Goal: Use online tool/utility: Utilize a website feature to perform a specific function

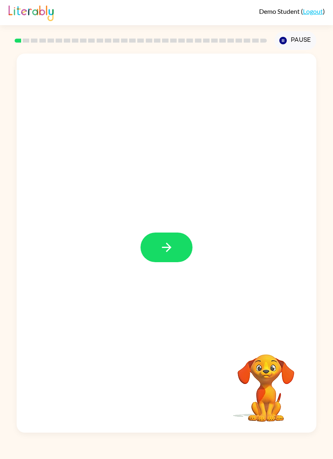
click at [167, 251] on icon "button" at bounding box center [166, 247] width 9 height 9
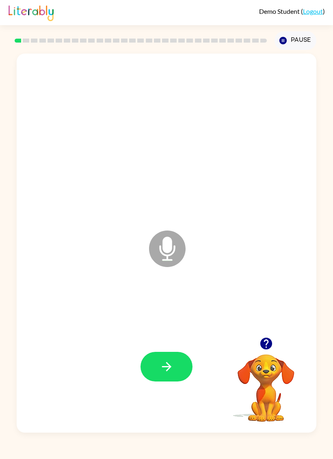
click at [169, 370] on icon "button" at bounding box center [166, 366] width 9 height 9
click at [167, 367] on icon "button" at bounding box center [167, 367] width 14 height 14
click at [169, 370] on icon "button" at bounding box center [167, 367] width 14 height 14
click at [266, 343] on icon "button" at bounding box center [266, 344] width 12 height 12
click at [164, 369] on icon "button" at bounding box center [167, 367] width 14 height 14
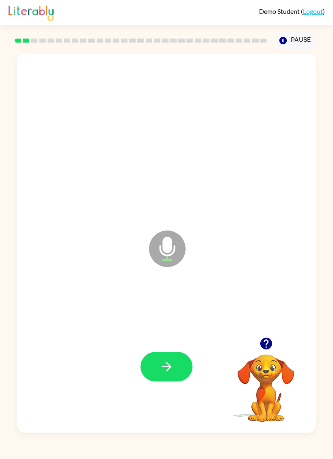
click at [164, 367] on icon "button" at bounding box center [166, 366] width 9 height 9
click at [164, 370] on icon "button" at bounding box center [167, 367] width 14 height 14
click at [167, 365] on icon "button" at bounding box center [167, 367] width 14 height 14
click at [169, 370] on icon "button" at bounding box center [167, 367] width 14 height 14
click at [165, 367] on icon "button" at bounding box center [167, 367] width 14 height 14
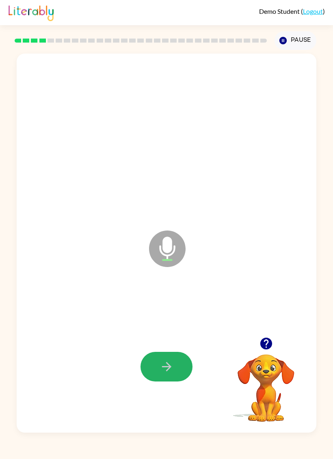
click at [167, 373] on icon "button" at bounding box center [167, 367] width 14 height 14
click at [165, 371] on icon "button" at bounding box center [167, 367] width 14 height 14
click at [164, 376] on button "button" at bounding box center [167, 367] width 52 height 30
click at [166, 369] on icon "button" at bounding box center [167, 367] width 14 height 14
click at [165, 368] on icon "button" at bounding box center [166, 366] width 9 height 9
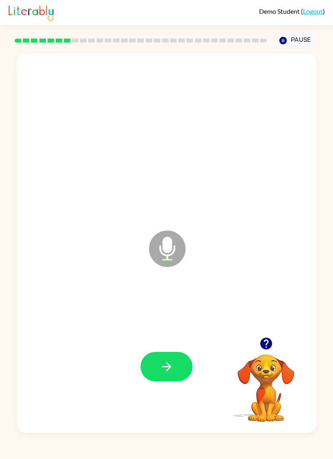
click at [168, 365] on icon "button" at bounding box center [166, 366] width 9 height 9
click at [168, 367] on icon "button" at bounding box center [166, 366] width 9 height 9
click at [170, 369] on icon "button" at bounding box center [167, 367] width 14 height 14
click at [165, 370] on icon "button" at bounding box center [167, 367] width 14 height 14
click at [166, 368] on icon "button" at bounding box center [167, 367] width 14 height 14
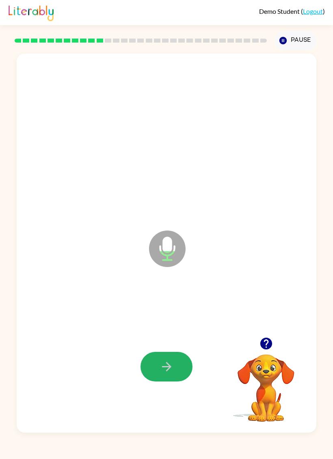
click at [169, 368] on icon "button" at bounding box center [166, 366] width 9 height 9
click at [169, 370] on icon "button" at bounding box center [166, 366] width 9 height 9
click at [168, 366] on icon "button" at bounding box center [167, 367] width 14 height 14
click at [162, 365] on icon "button" at bounding box center [167, 367] width 14 height 14
click at [163, 366] on icon "button" at bounding box center [167, 367] width 14 height 14
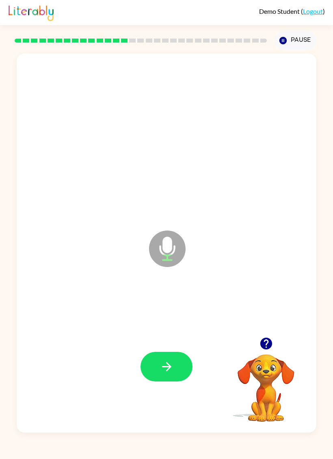
click at [167, 361] on icon "button" at bounding box center [167, 367] width 14 height 14
click at [163, 370] on icon "button" at bounding box center [167, 367] width 14 height 14
click at [162, 372] on icon "button" at bounding box center [167, 367] width 14 height 14
click at [166, 365] on icon "button" at bounding box center [167, 367] width 14 height 14
click at [161, 365] on icon "button" at bounding box center [167, 367] width 14 height 14
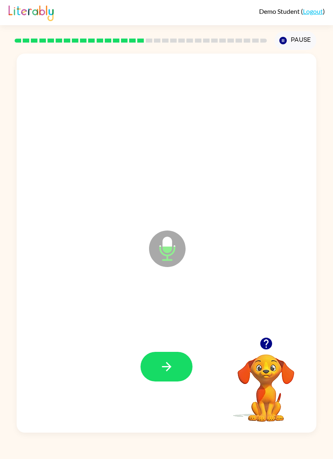
click at [163, 372] on icon "button" at bounding box center [167, 367] width 14 height 14
click at [160, 366] on icon "button" at bounding box center [167, 367] width 14 height 14
click at [164, 370] on icon "button" at bounding box center [167, 367] width 14 height 14
click at [167, 365] on icon "button" at bounding box center [167, 367] width 14 height 14
click at [161, 371] on icon "button" at bounding box center [167, 367] width 14 height 14
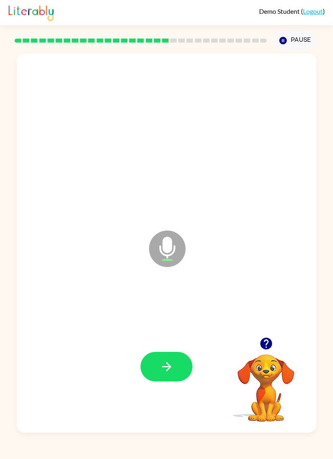
click at [164, 365] on icon "button" at bounding box center [167, 367] width 14 height 14
click at [163, 375] on button "button" at bounding box center [167, 367] width 52 height 30
click at [171, 352] on button "button" at bounding box center [167, 367] width 52 height 30
click at [154, 372] on button "button" at bounding box center [167, 367] width 52 height 30
click at [168, 369] on icon "button" at bounding box center [167, 367] width 14 height 14
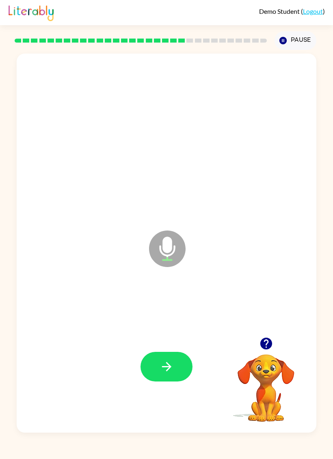
click at [167, 374] on icon "button" at bounding box center [167, 367] width 14 height 14
click at [169, 370] on icon "button" at bounding box center [166, 366] width 9 height 9
click at [167, 367] on icon "button" at bounding box center [167, 367] width 14 height 14
click at [167, 365] on icon "button" at bounding box center [167, 367] width 14 height 14
click at [165, 371] on icon "button" at bounding box center [167, 367] width 14 height 14
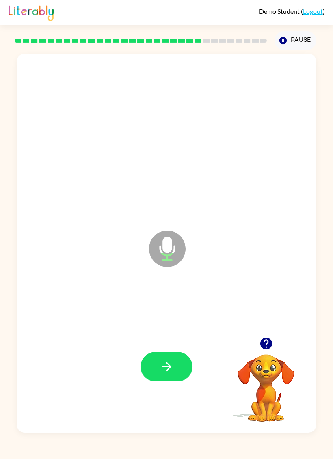
click at [166, 365] on icon "button" at bounding box center [167, 367] width 14 height 14
click at [162, 370] on icon "button" at bounding box center [167, 367] width 14 height 14
click at [165, 366] on icon "button" at bounding box center [167, 367] width 14 height 14
click at [165, 367] on icon "button" at bounding box center [166, 366] width 9 height 9
click at [161, 366] on icon "button" at bounding box center [167, 367] width 14 height 14
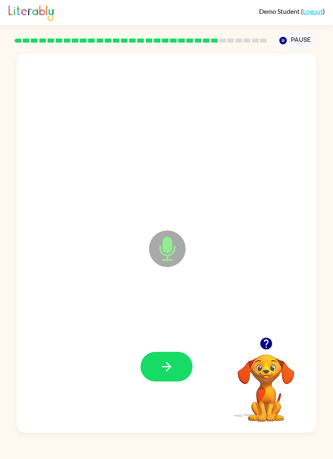
click at [163, 369] on icon "button" at bounding box center [167, 367] width 14 height 14
click at [266, 346] on icon "button" at bounding box center [266, 344] width 14 height 14
click at [169, 366] on icon "button" at bounding box center [166, 366] width 9 height 9
click at [171, 369] on icon "button" at bounding box center [167, 367] width 14 height 14
click at [167, 366] on icon "button" at bounding box center [167, 367] width 14 height 14
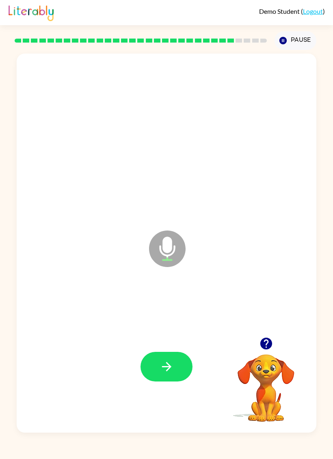
click at [167, 366] on icon "button" at bounding box center [167, 367] width 14 height 14
click at [265, 344] on icon "button" at bounding box center [266, 344] width 12 height 12
click at [263, 348] on icon "button" at bounding box center [266, 344] width 12 height 12
click at [268, 344] on icon "button" at bounding box center [266, 344] width 12 height 12
click at [166, 368] on icon "button" at bounding box center [167, 367] width 14 height 14
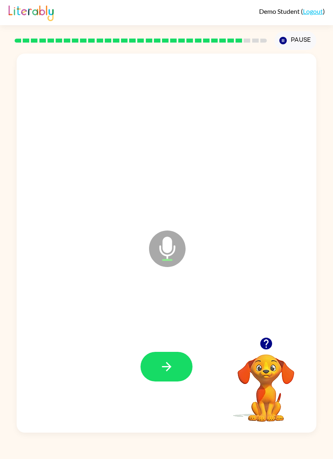
click at [165, 365] on icon "button" at bounding box center [167, 367] width 14 height 14
click at [163, 365] on icon "button" at bounding box center [167, 367] width 14 height 14
click at [161, 369] on icon "button" at bounding box center [167, 367] width 14 height 14
click at [167, 363] on icon "button" at bounding box center [166, 366] width 9 height 9
click at [168, 367] on icon "button" at bounding box center [166, 366] width 9 height 9
